Goal: Transaction & Acquisition: Purchase product/service

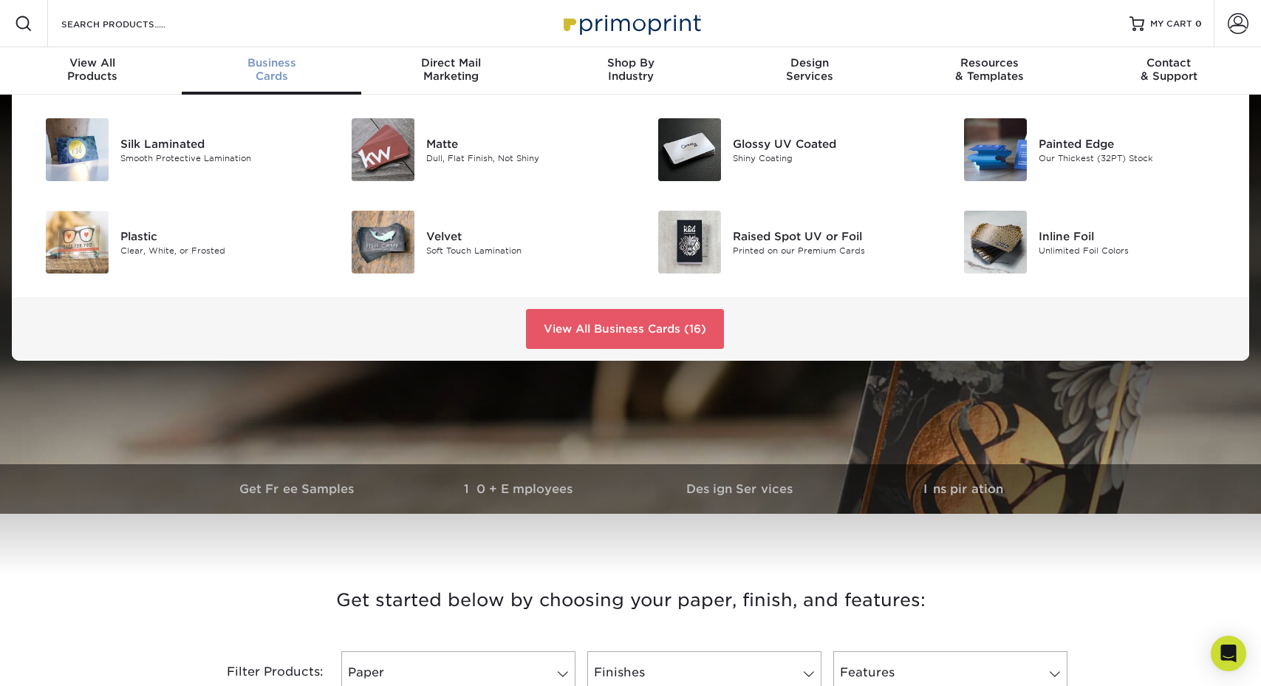
click at [272, 72] on div "Business Cards" at bounding box center [272, 69] width 180 height 27
click at [656, 324] on link "View All Business Cards (16)" at bounding box center [625, 329] width 198 height 40
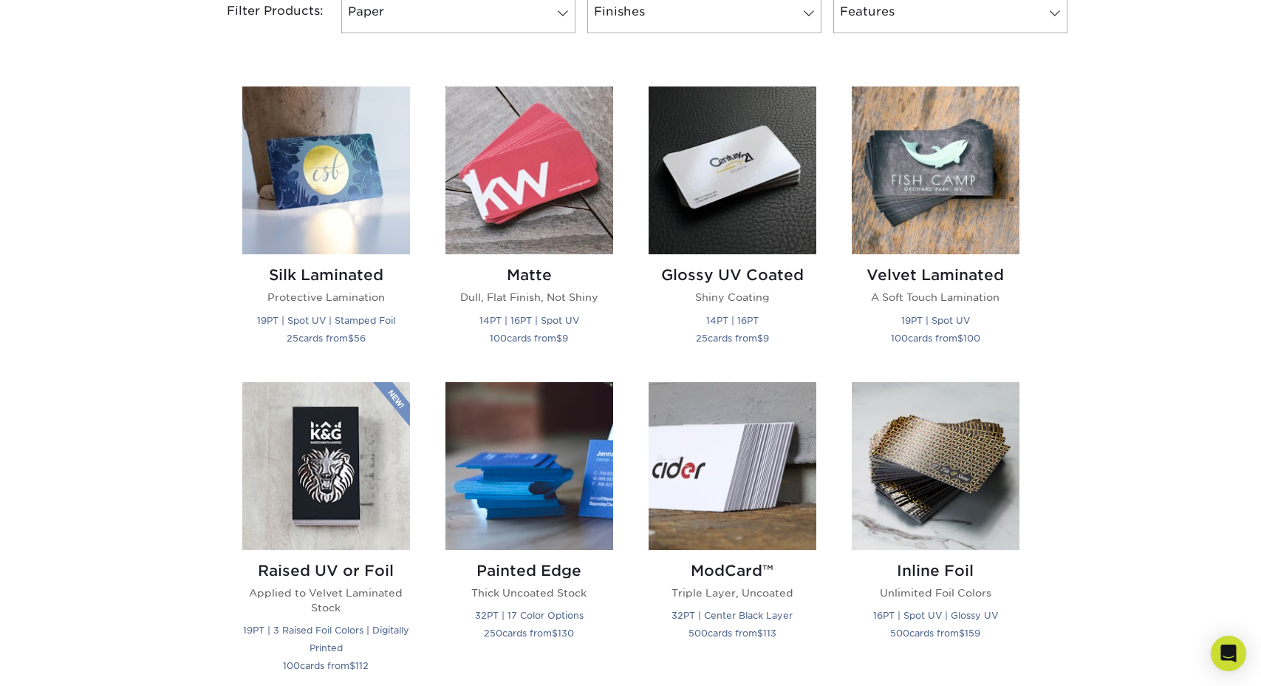
scroll to position [591, 0]
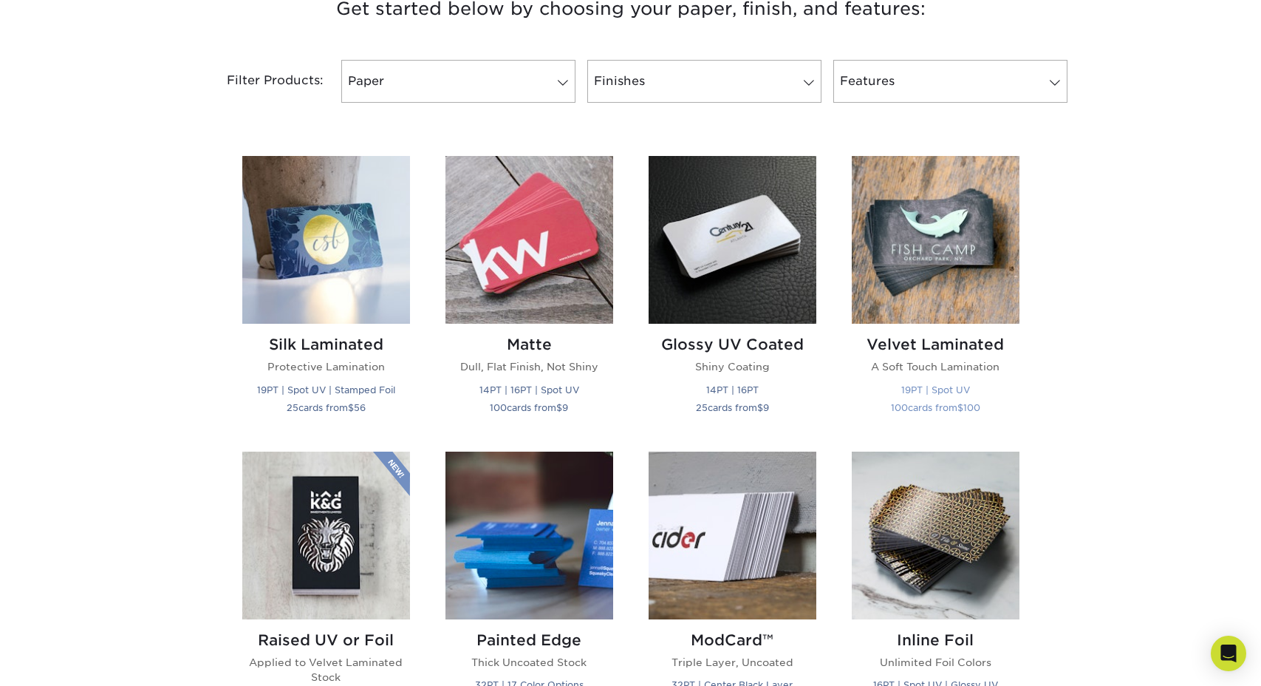
click at [956, 253] on img at bounding box center [936, 240] width 168 height 168
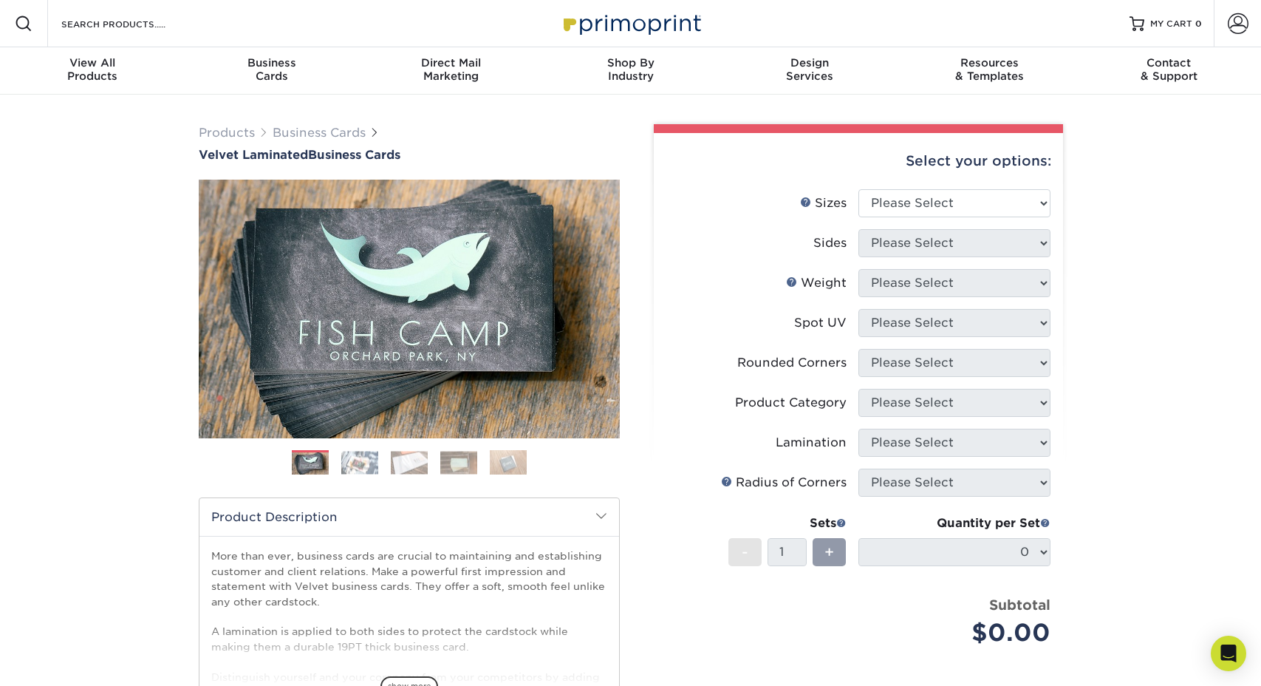
click at [363, 460] on img at bounding box center [359, 462] width 37 height 23
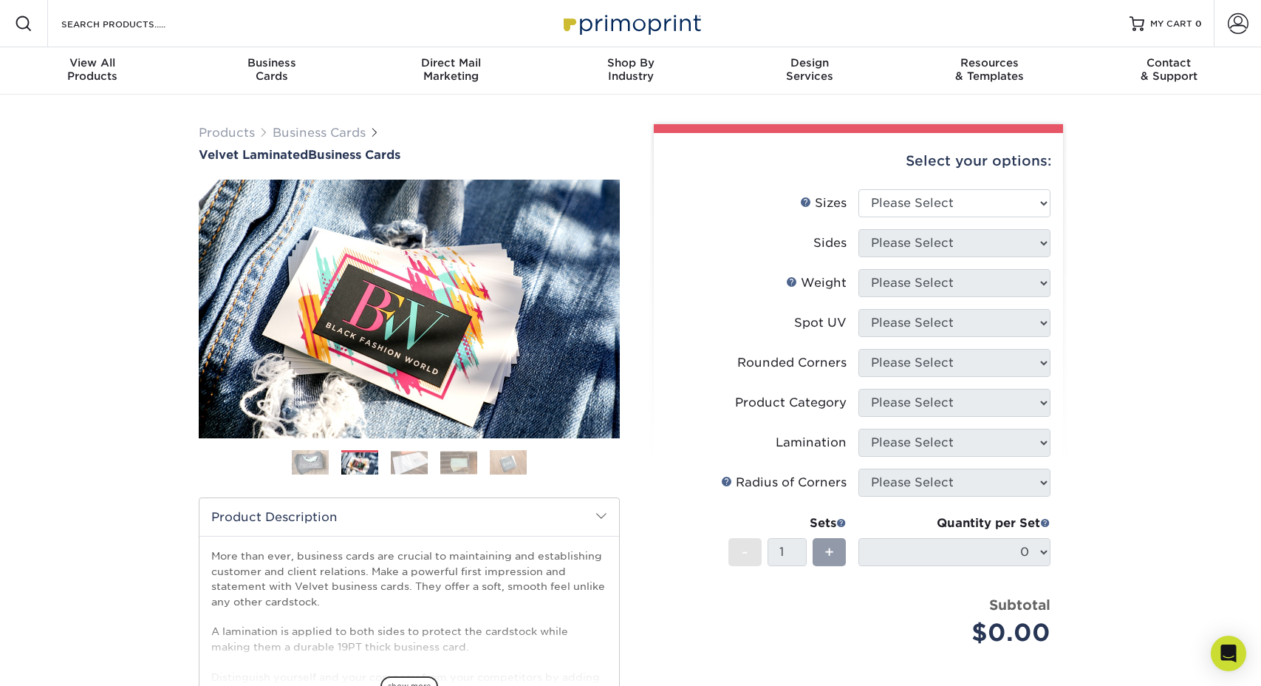
click at [406, 463] on img at bounding box center [409, 462] width 37 height 23
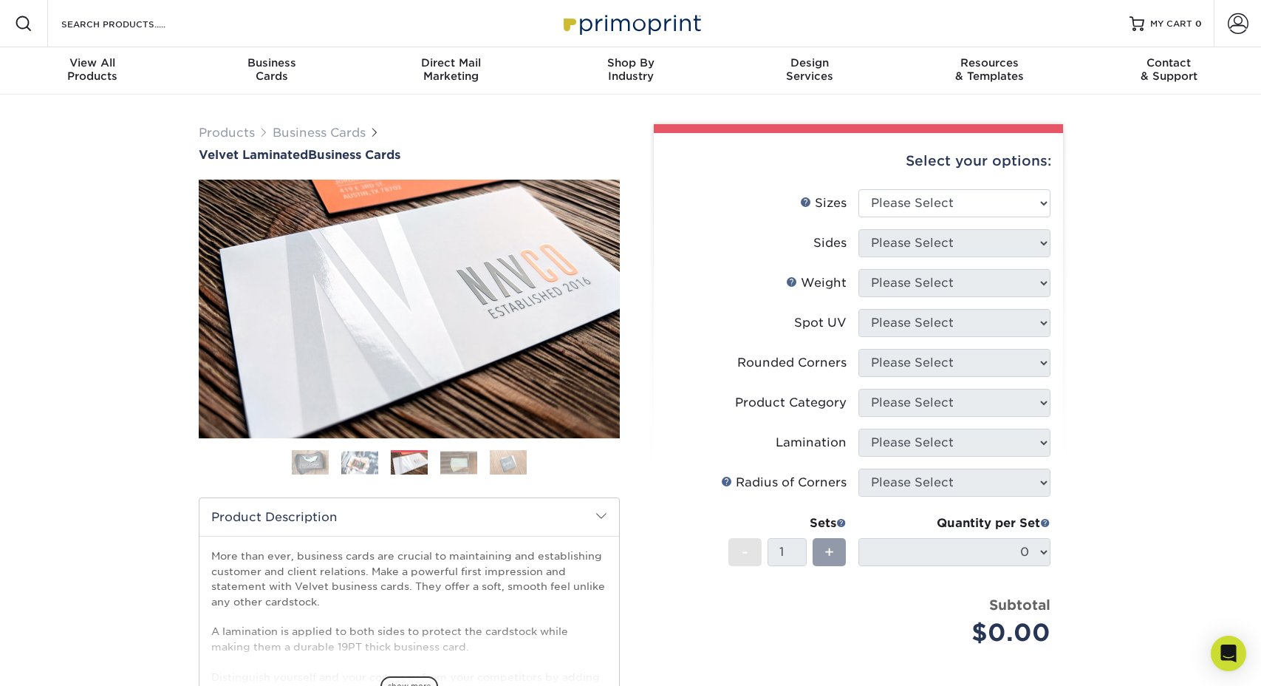
click at [458, 453] on img at bounding box center [458, 462] width 37 height 23
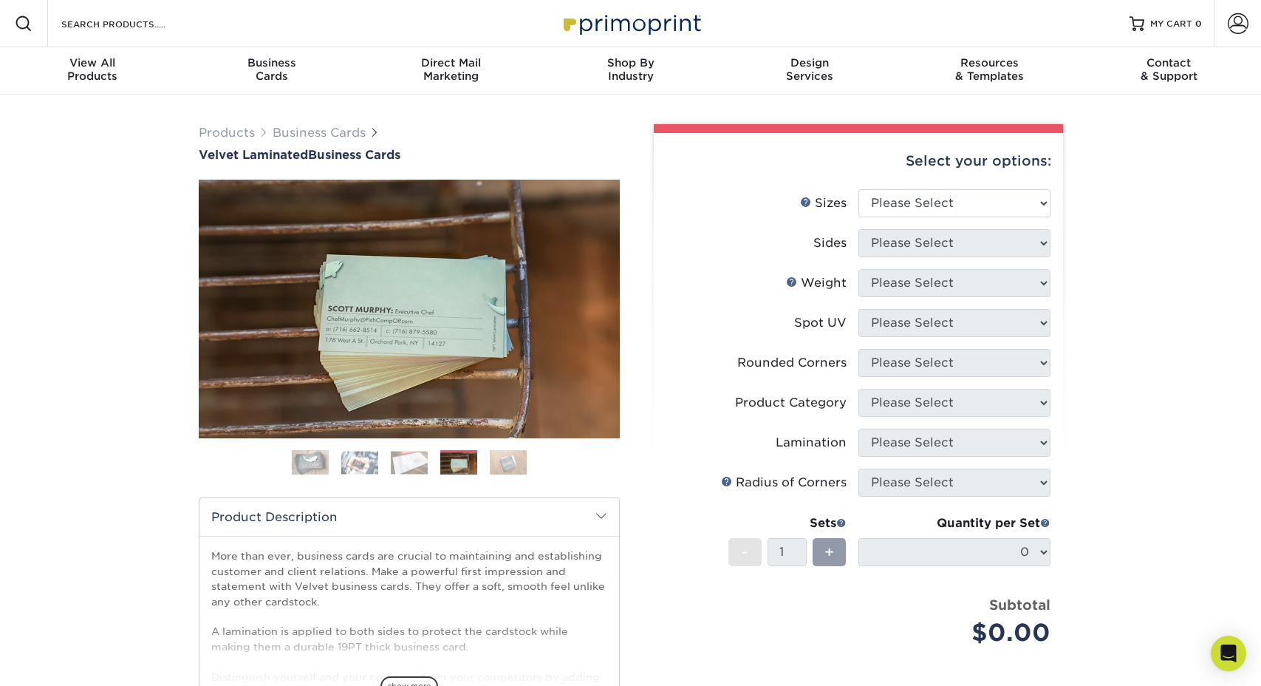
click at [511, 461] on img at bounding box center [508, 462] width 37 height 26
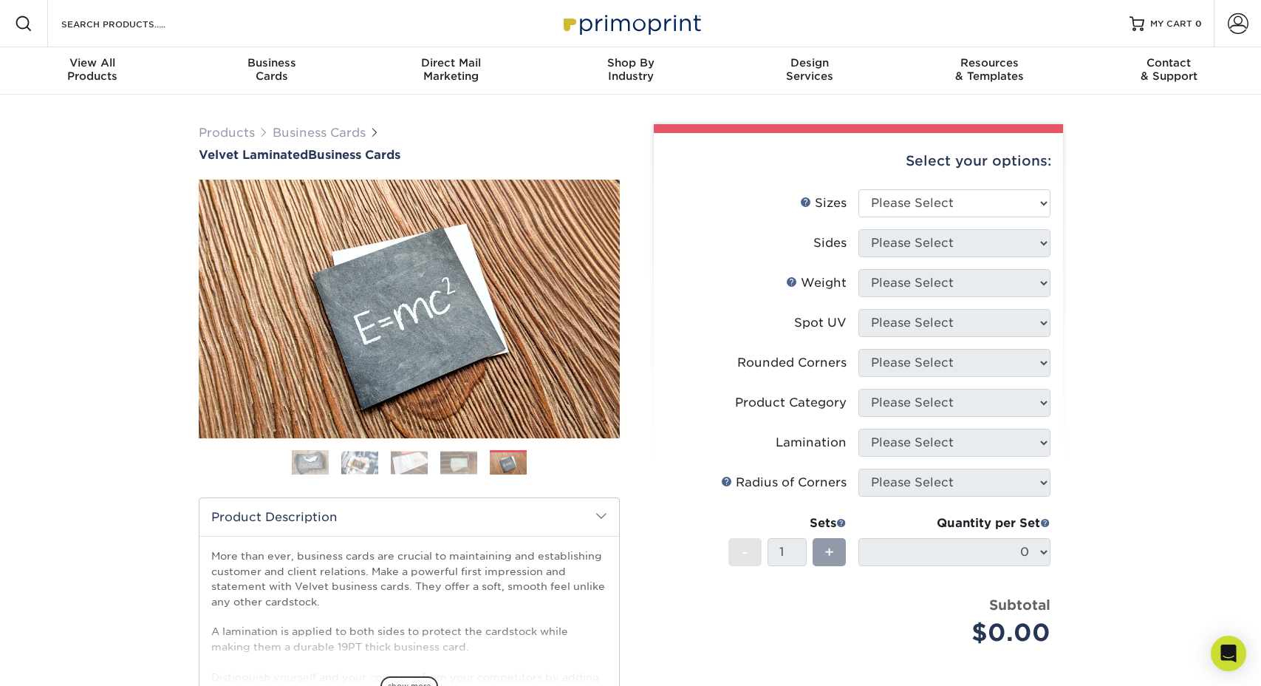
click at [316, 457] on img at bounding box center [310, 462] width 37 height 37
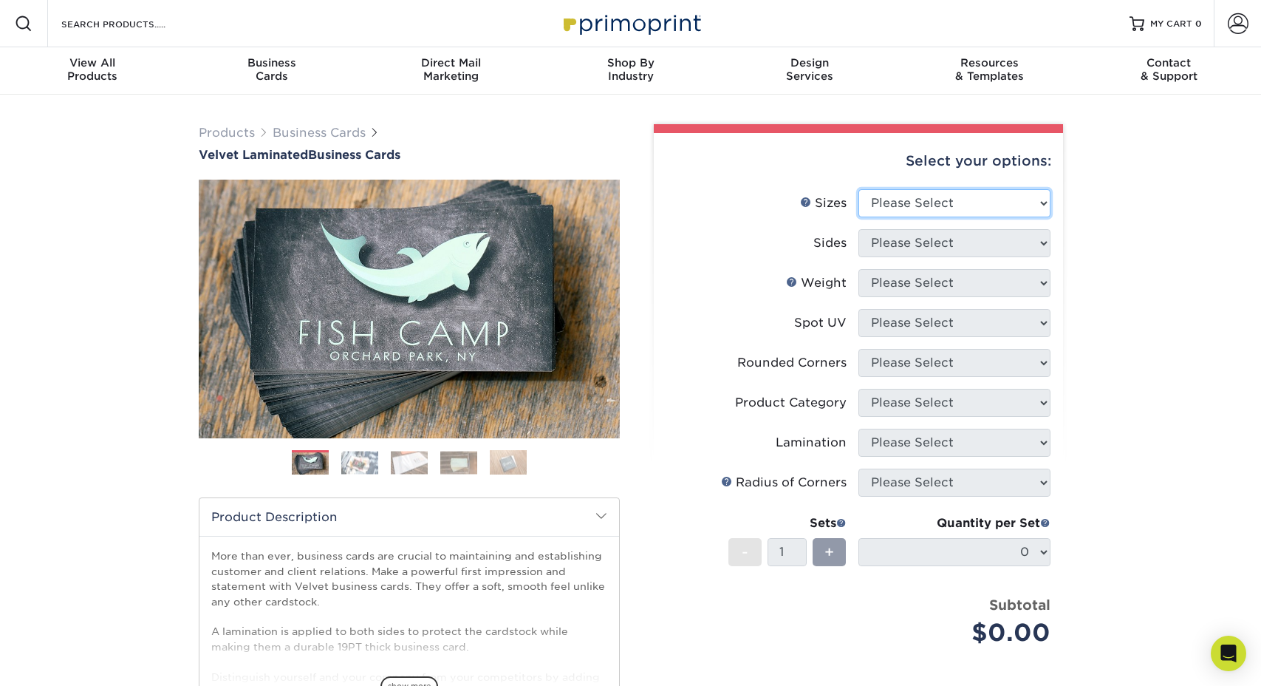
click at [961, 210] on select "Please Select 1.5" x 3.5" - Mini 1.75" x 3.5" - Mini 2" x 2" - Square 2" x 3" -…" at bounding box center [955, 203] width 192 height 28
select select "2.00x3.50"
click at [859, 189] on select "Please Select 1.5" x 3.5" - Mini 1.75" x 3.5" - Mini 2" x 2" - Square 2" x 3" -…" at bounding box center [955, 203] width 192 height 28
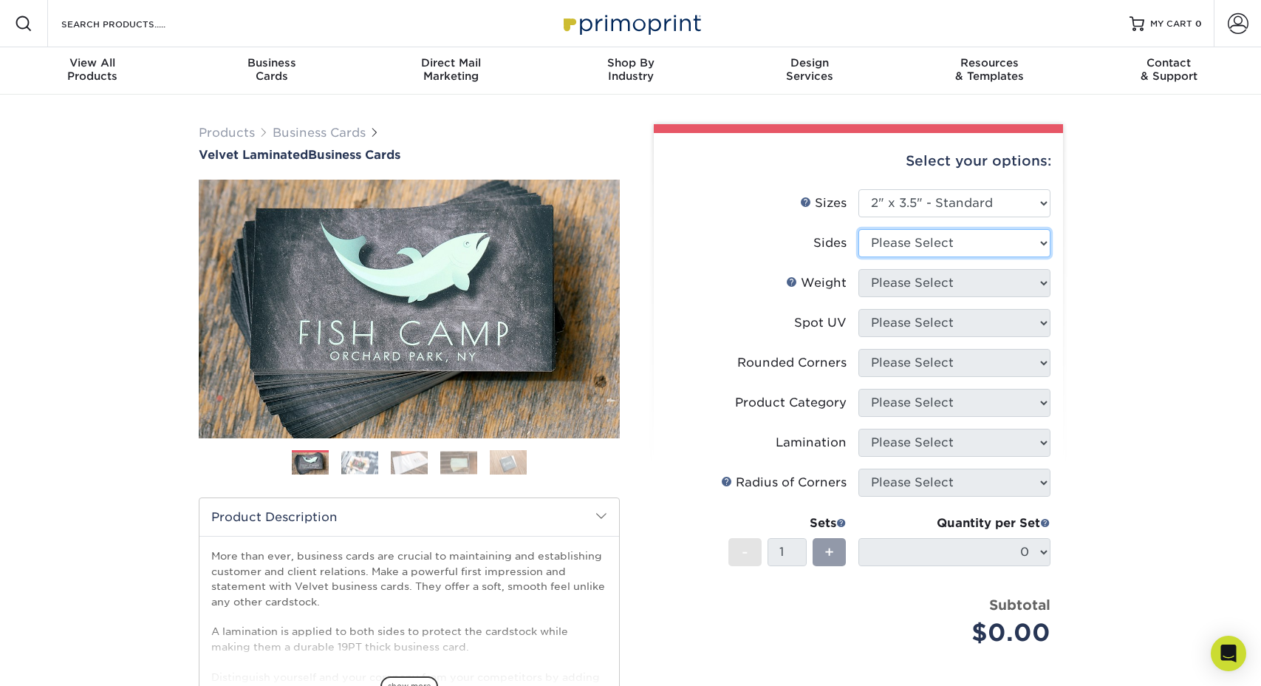
click at [976, 245] on select "Please Select Print Both Sides Print Front Only" at bounding box center [955, 243] width 192 height 28
select select "13abbda7-1d64-4f25-8bb2-c179b224825d"
click at [859, 229] on select "Please Select Print Both Sides Print Front Only" at bounding box center [955, 243] width 192 height 28
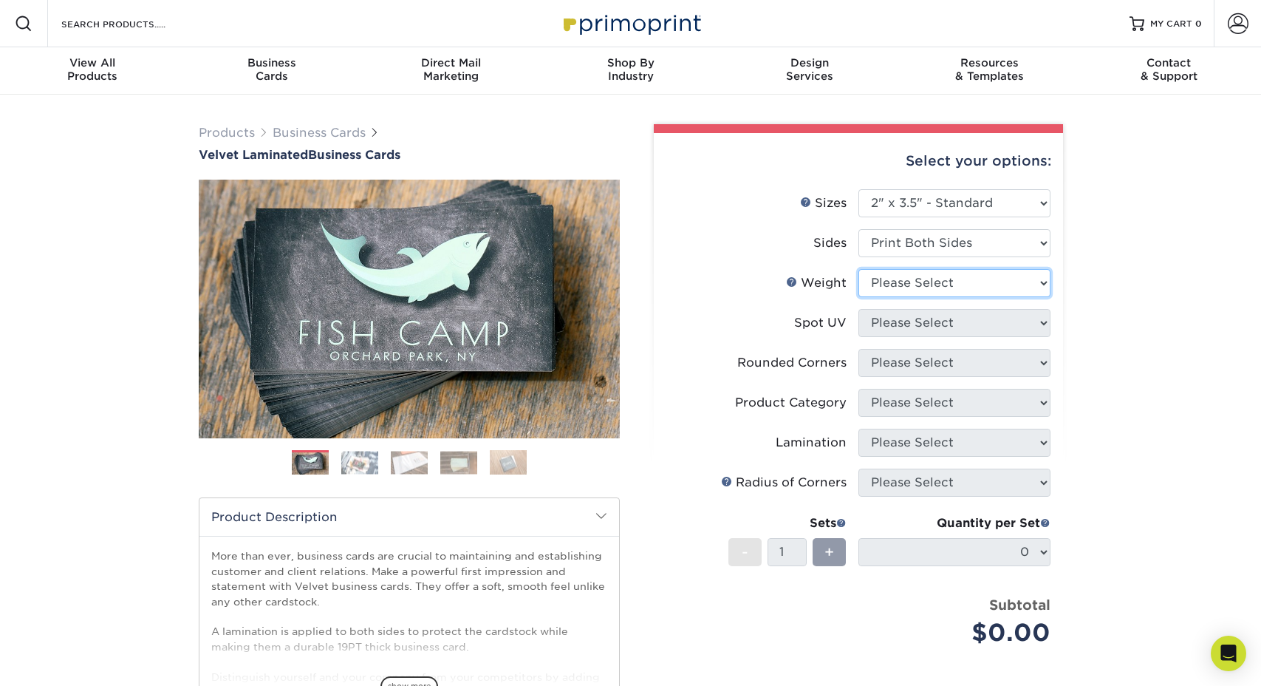
click at [973, 282] on select "Please Select 16PT" at bounding box center [955, 283] width 192 height 28
select select "16PT"
click at [859, 269] on select "Please Select 16PT" at bounding box center [955, 283] width 192 height 28
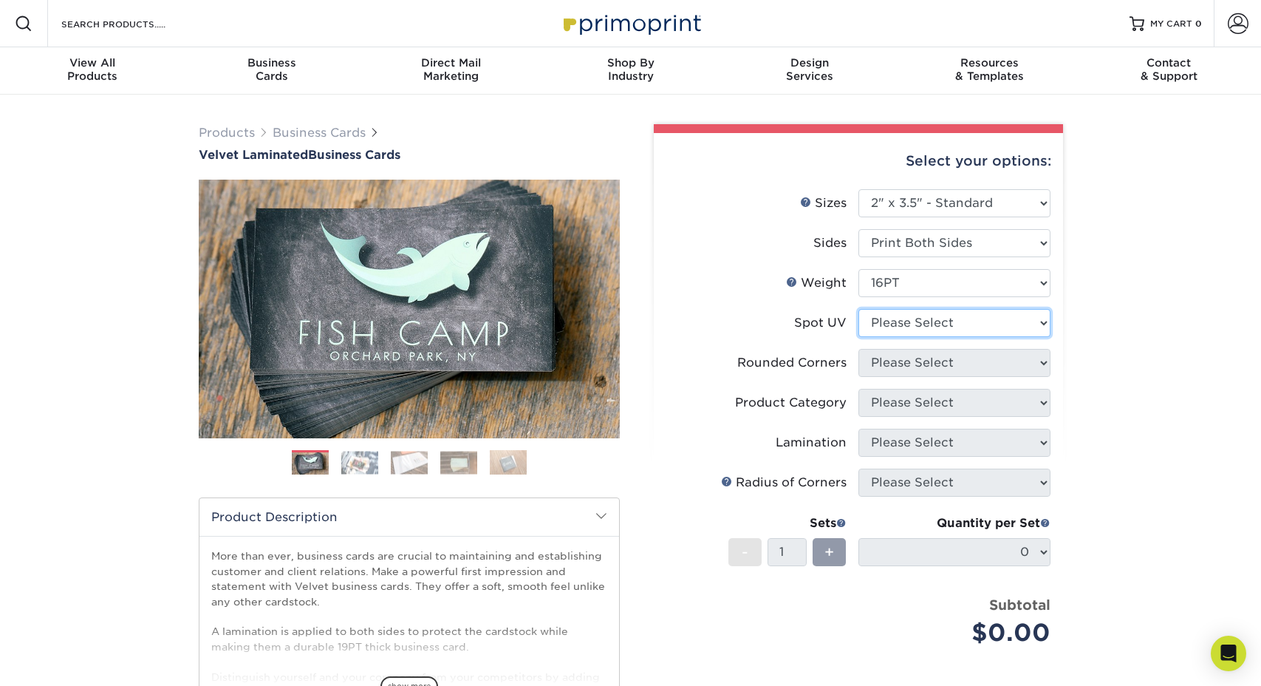
click at [951, 324] on select "Please Select No Spot UV Front and Back (Both Sides) Front Only Back Only" at bounding box center [955, 323] width 192 height 28
click at [1101, 389] on div "Products Business Cards Velvet Laminated Business Cards Previous Next" at bounding box center [630, 489] width 1261 height 789
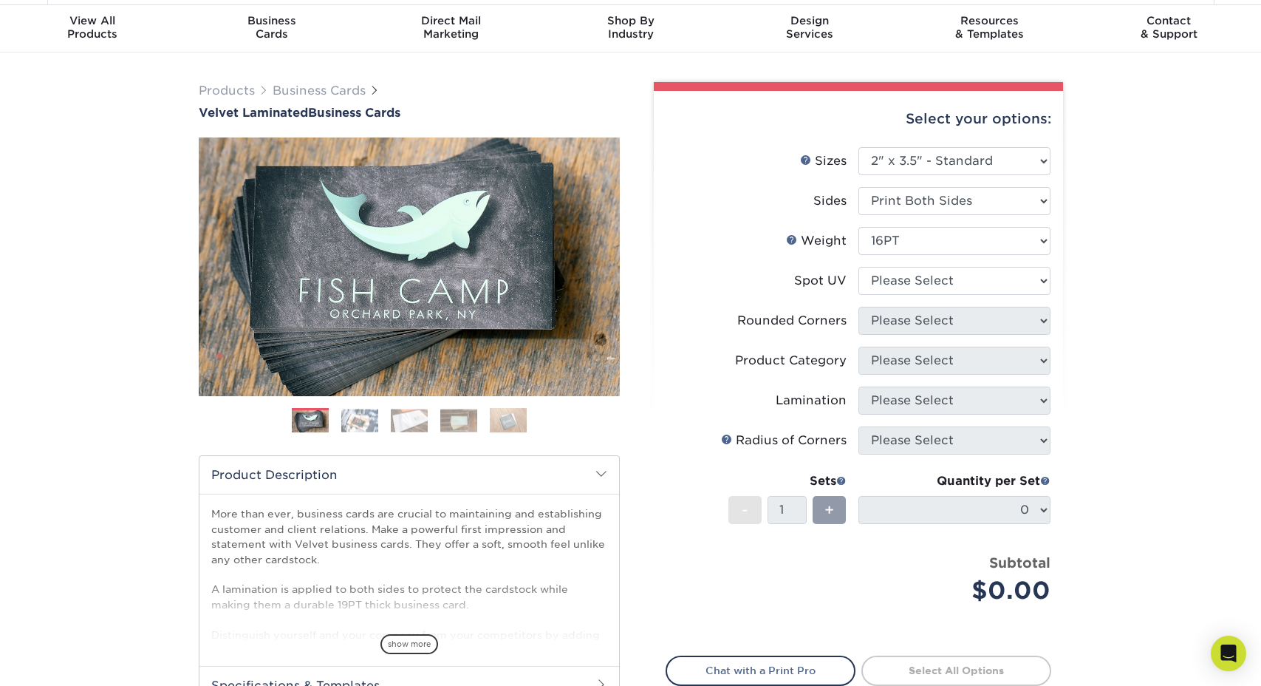
scroll to position [39, 0]
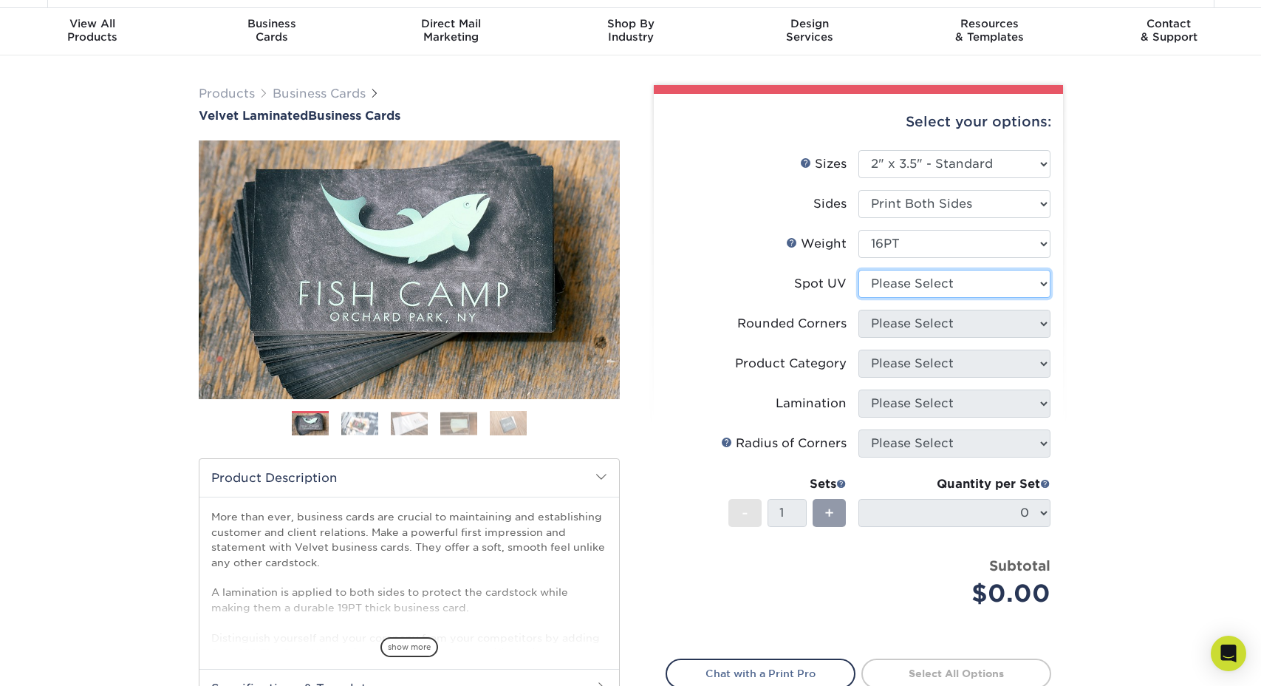
click at [978, 287] on select "Please Select No Spot UV Front and Back (Both Sides) Front Only Back Only" at bounding box center [955, 284] width 192 height 28
select select "0"
click at [859, 270] on select "Please Select No Spot UV Front and Back (Both Sides) Front Only Back Only" at bounding box center [955, 284] width 192 height 28
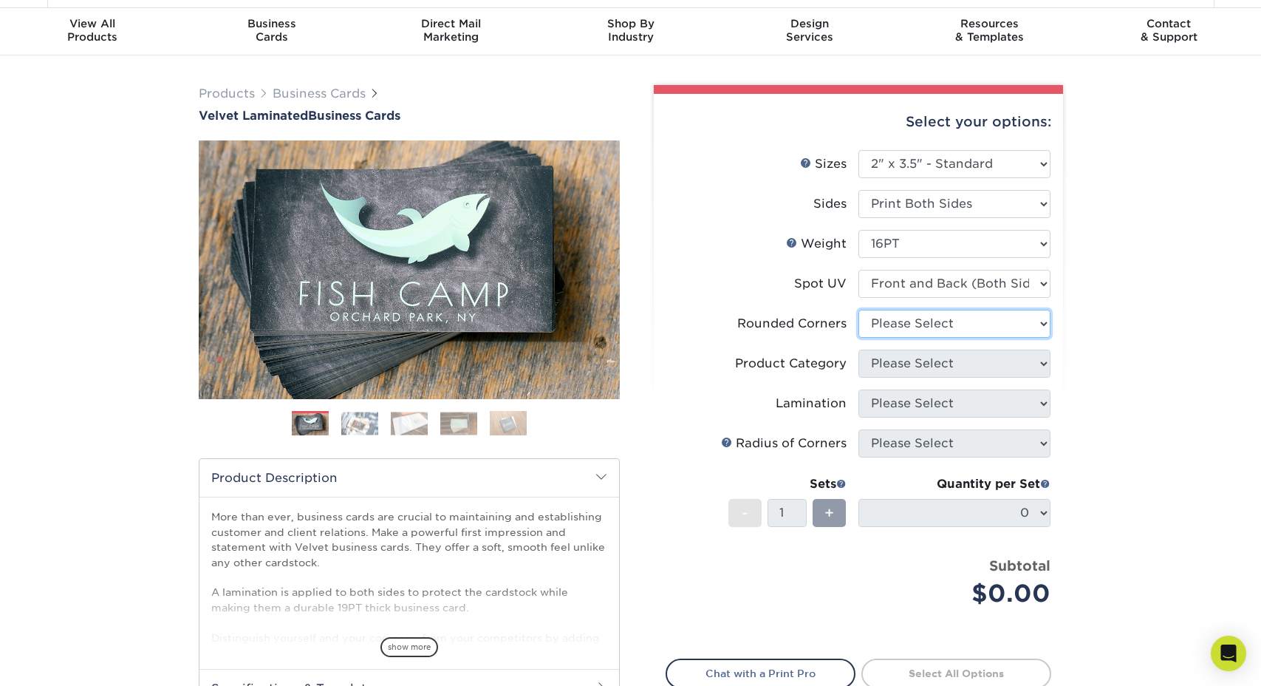
click at [955, 322] on select "Please Select Yes - Round 2 Corners Yes - Round 4 Corners No" at bounding box center [955, 324] width 192 height 28
select select "7672df9e-0e0a-464d-8e1f-920c575e4da3"
click at [859, 310] on select "Please Select Yes - Round 2 Corners Yes - Round 4 Corners No" at bounding box center [955, 324] width 192 height 28
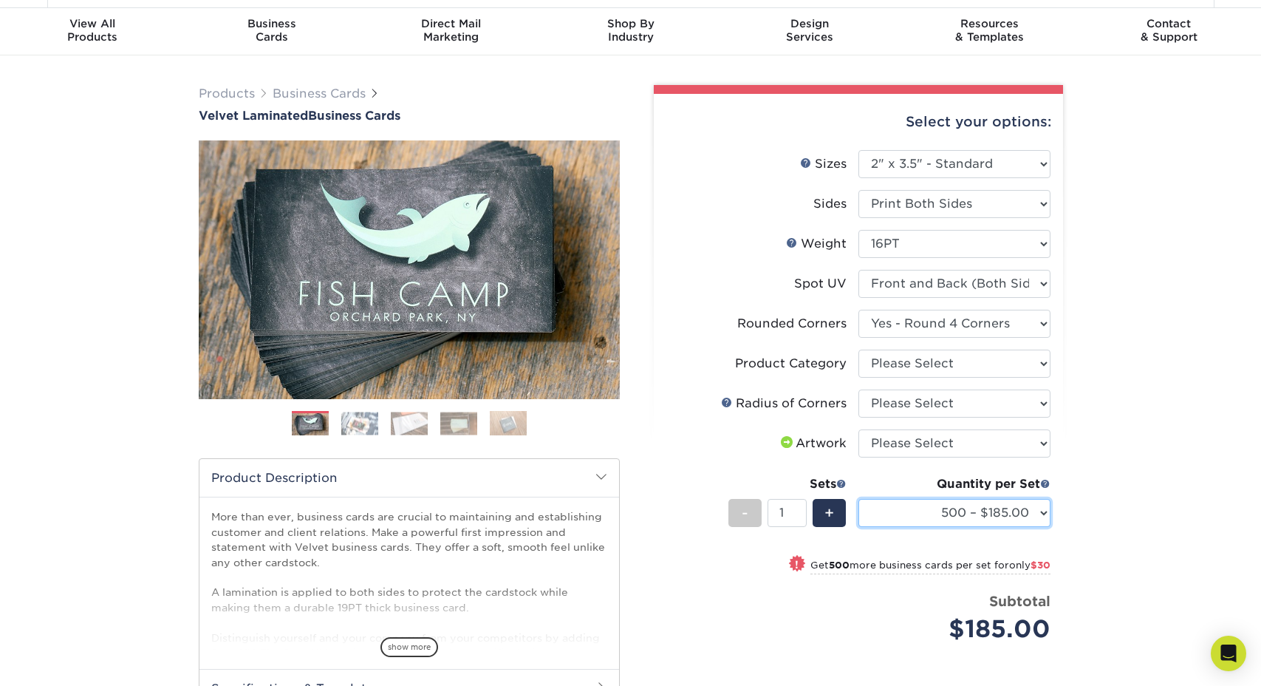
click at [958, 514] on select "500 – $185.00 1000 – $215.00 2500 – $518.00 5000 – $869.00 10000 – $1557.00" at bounding box center [955, 513] width 192 height 28
click at [956, 502] on select "500 – $185.00 1000 – $215.00 2500 – $518.00 5000 – $869.00 10000 – $1557.00" at bounding box center [955, 513] width 192 height 28
